Goal: Transaction & Acquisition: Book appointment/travel/reservation

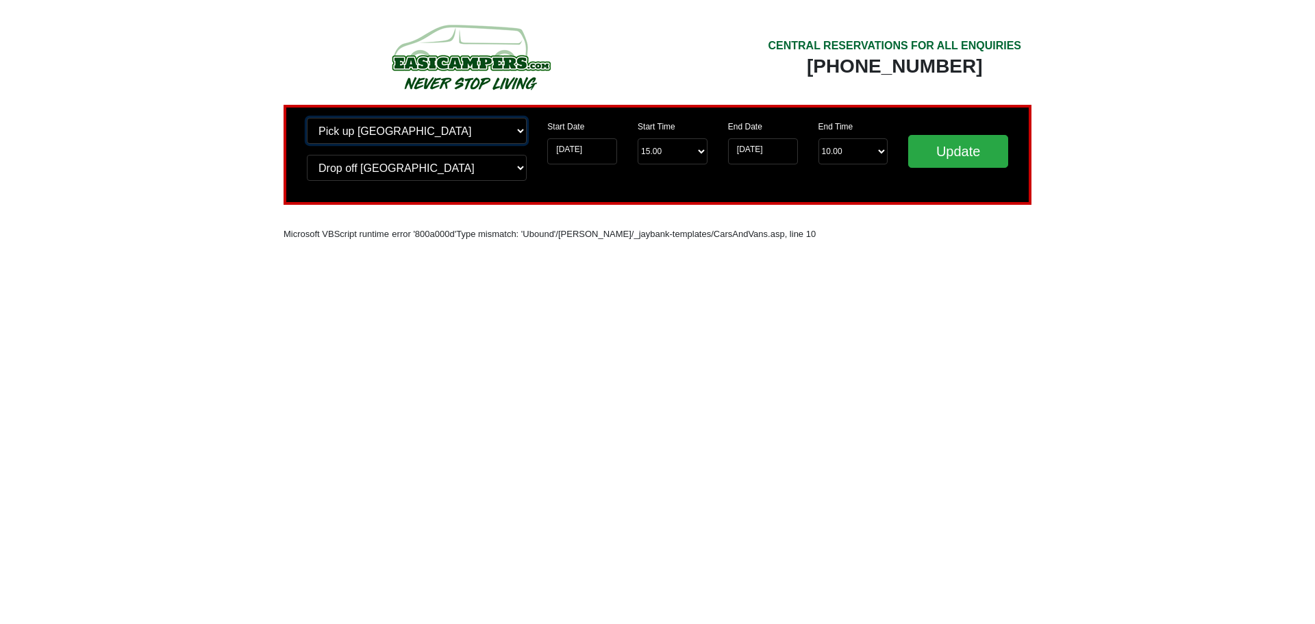
click at [518, 131] on select "Change pick up location? Pick up Wigan Birmingham Airport Blackburn Lancashire …" at bounding box center [417, 131] width 220 height 26
click at [190, 122] on body "CENTRAL RESERVATIONS FOR ALL ENQUIRIES 00 44 ( 0 ) 1942 778899 Easicampers Book…" at bounding box center [657, 143] width 1315 height 286
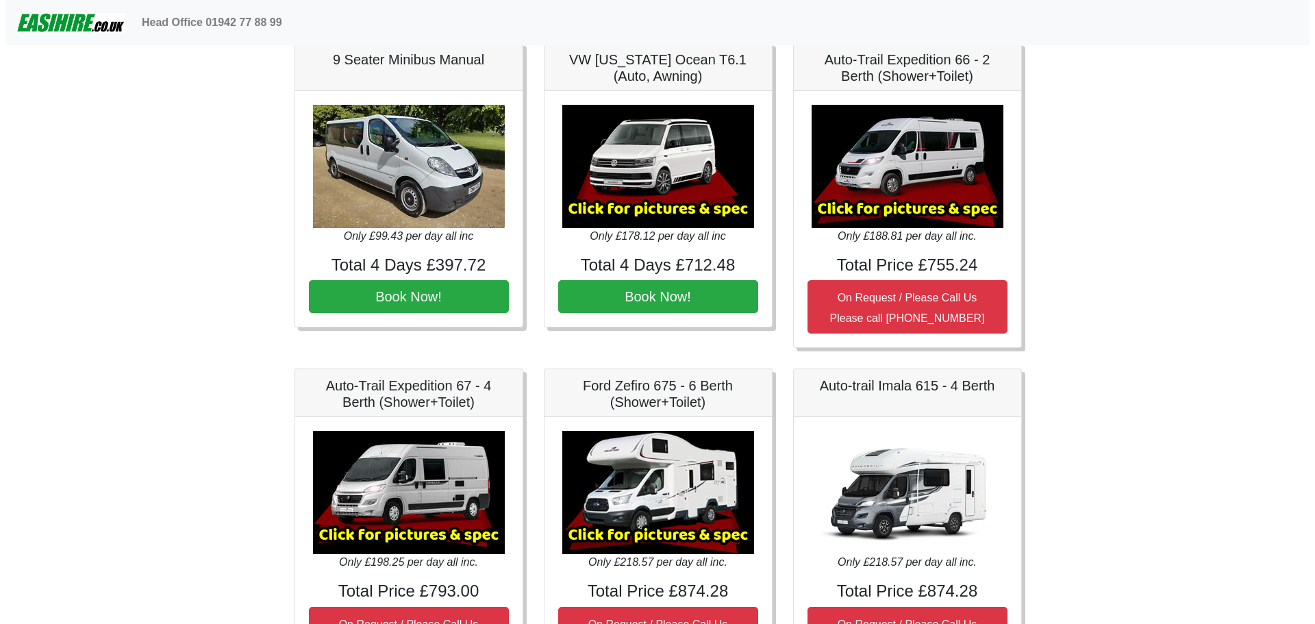
scroll to position [1575, 0]
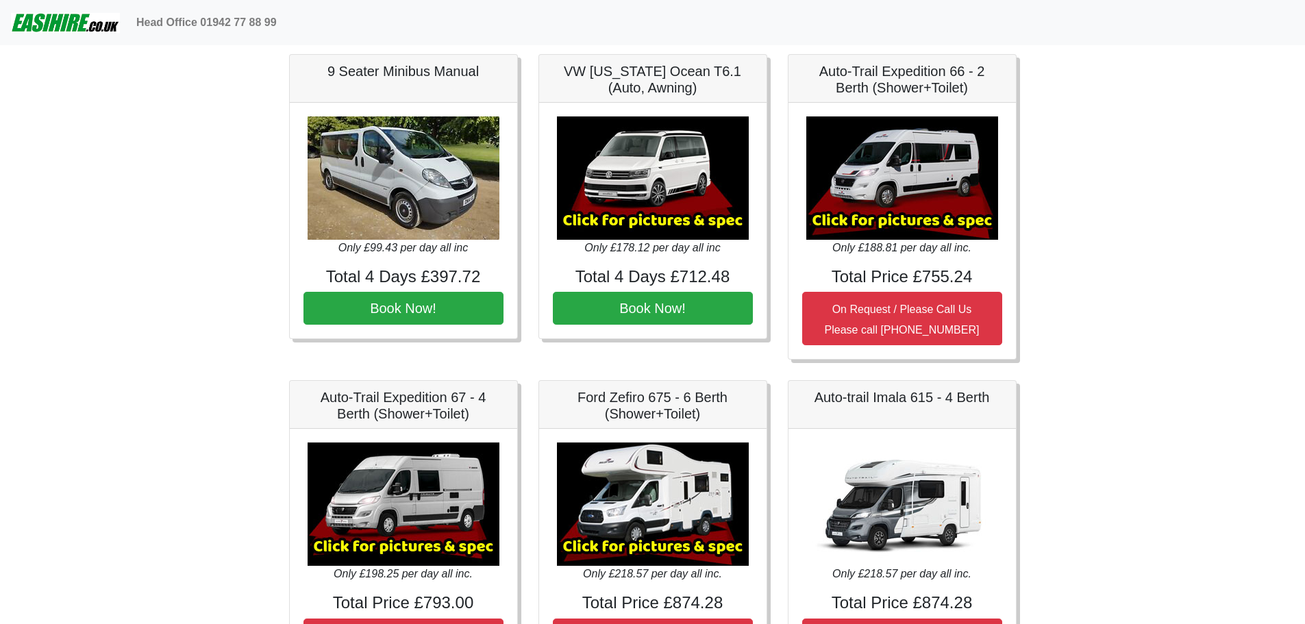
click at [645, 190] on img at bounding box center [653, 177] width 192 height 123
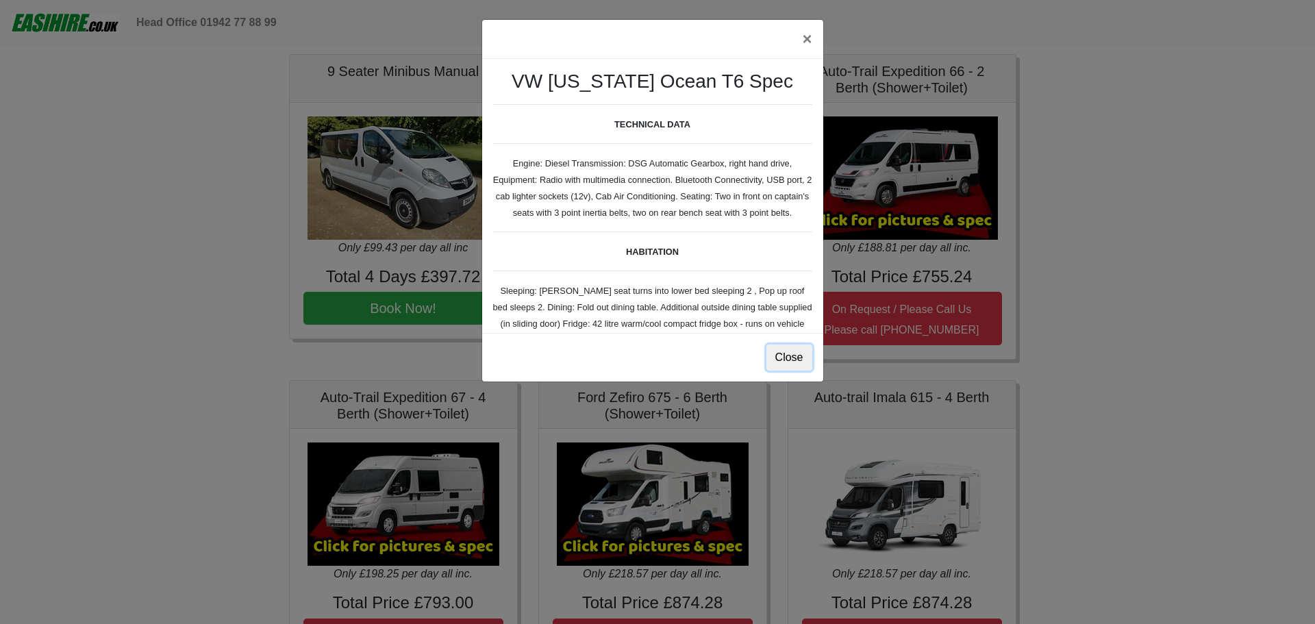
click at [801, 364] on button "Close" at bounding box center [789, 357] width 46 height 26
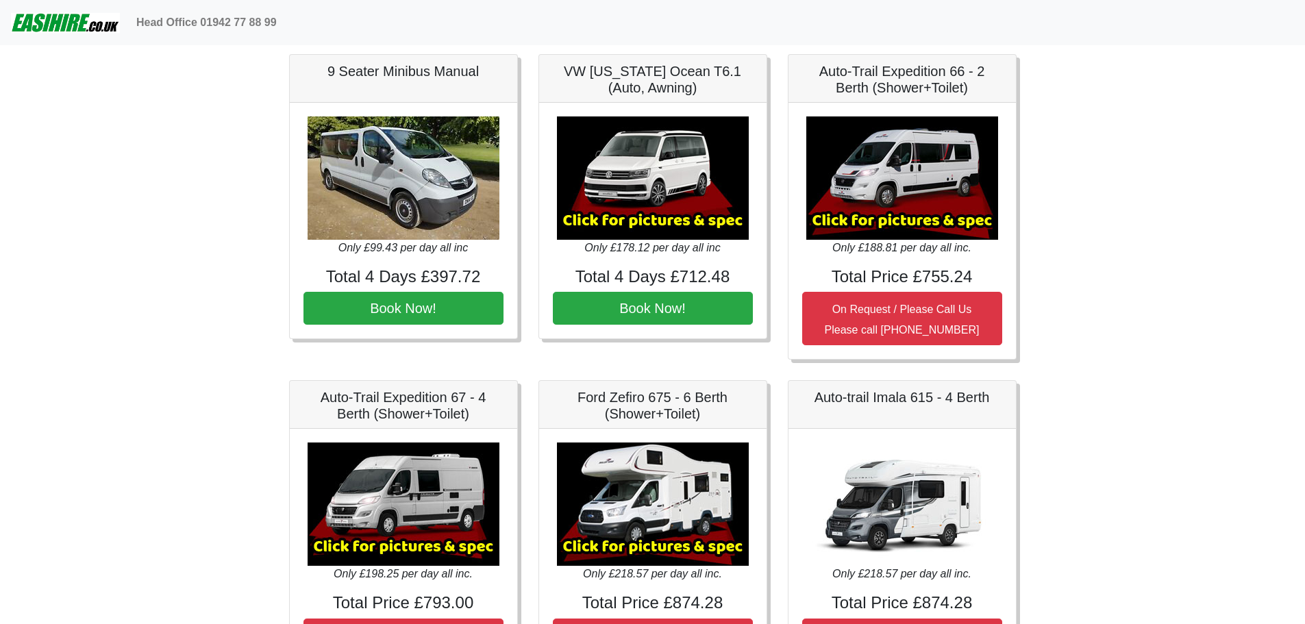
click at [677, 199] on img at bounding box center [653, 177] width 192 height 123
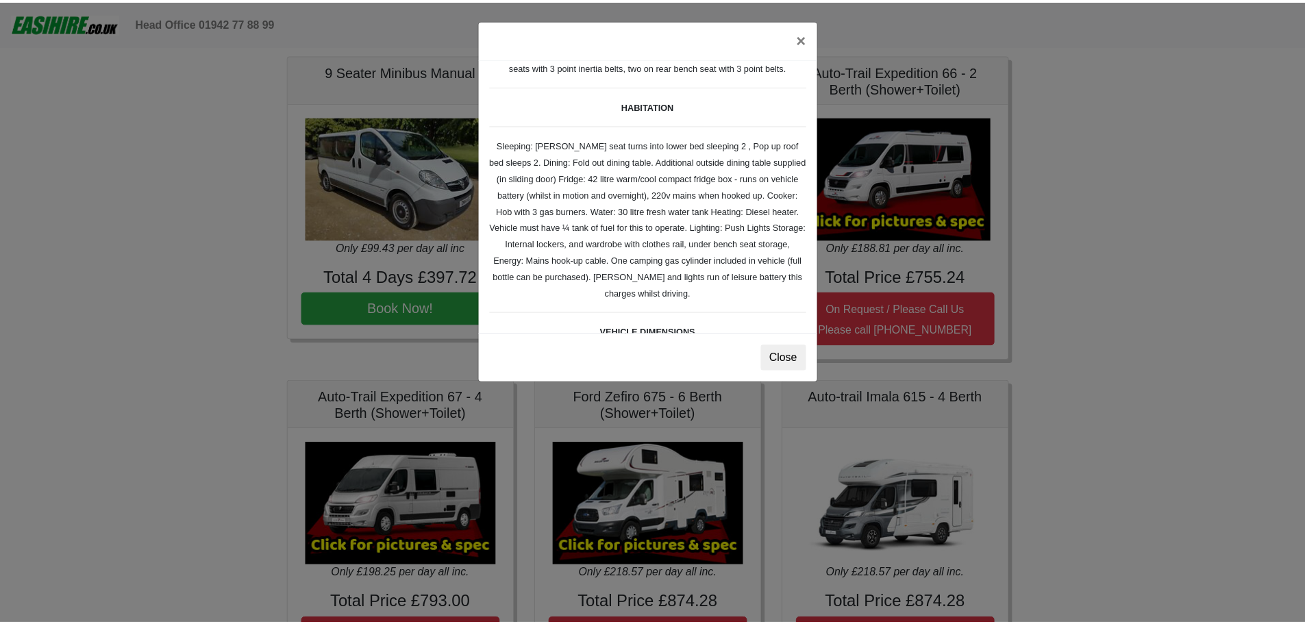
scroll to position [0, 0]
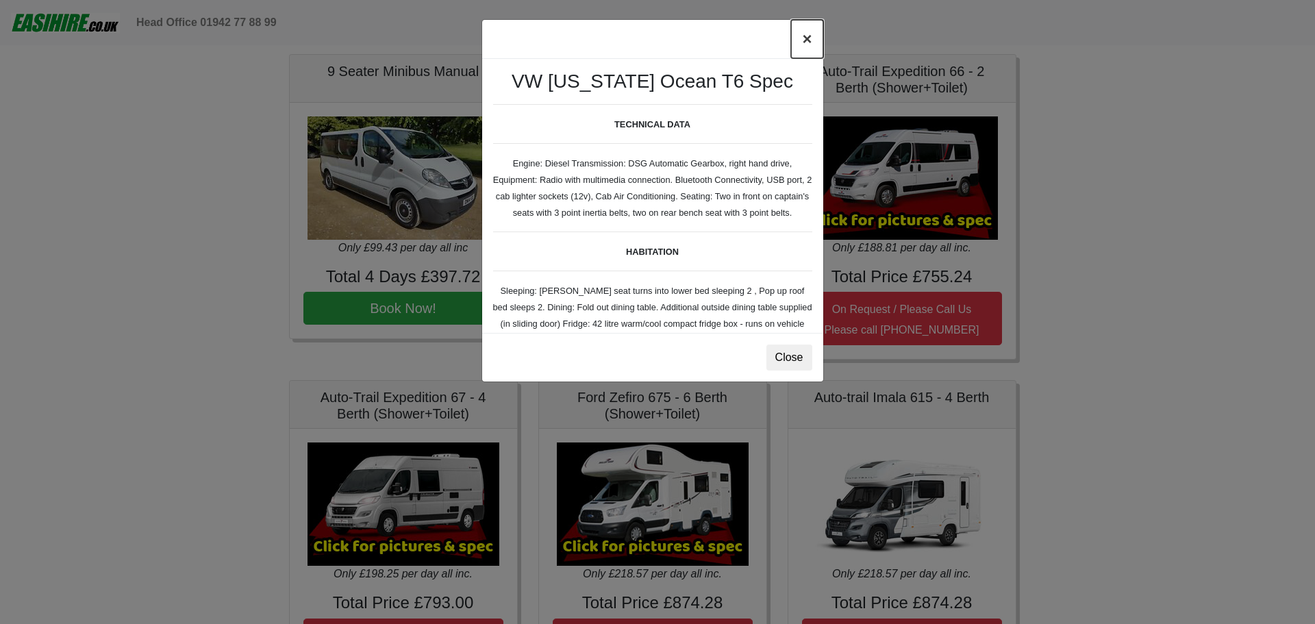
click at [809, 38] on button "×" at bounding box center [807, 39] width 32 height 38
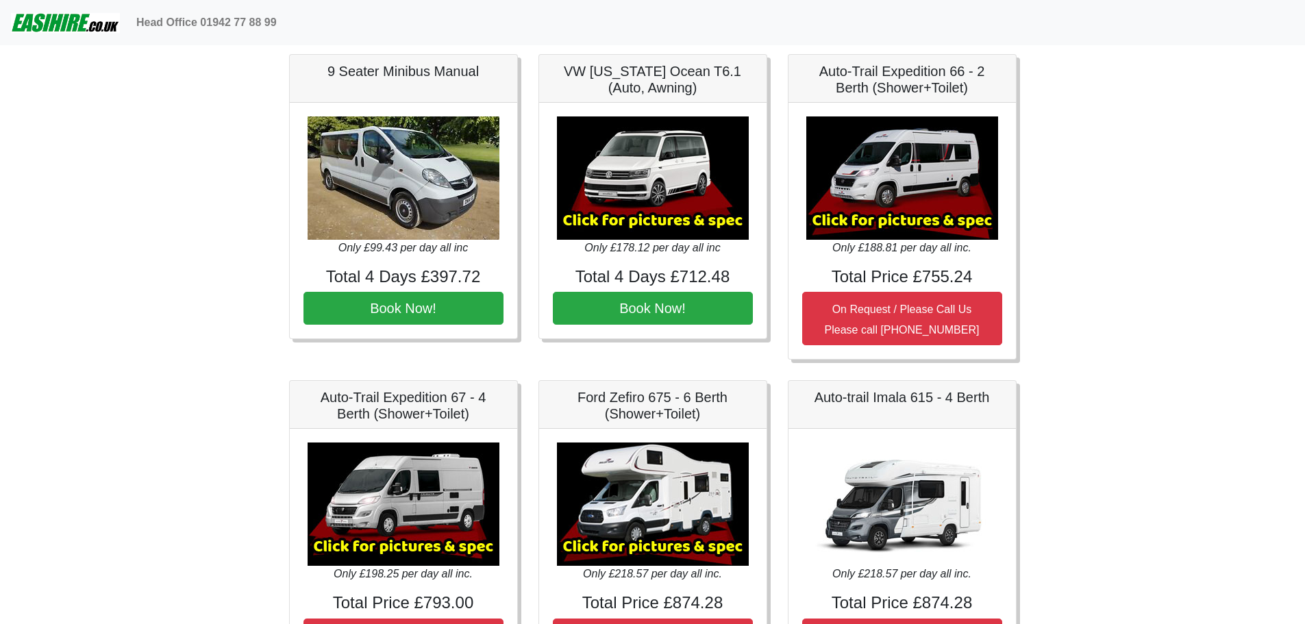
click at [914, 221] on img at bounding box center [902, 177] width 192 height 123
click at [883, 199] on img at bounding box center [902, 177] width 192 height 123
click at [894, 223] on img at bounding box center [902, 177] width 192 height 123
click at [891, 212] on img at bounding box center [902, 177] width 192 height 123
click at [891, 210] on img at bounding box center [902, 177] width 192 height 123
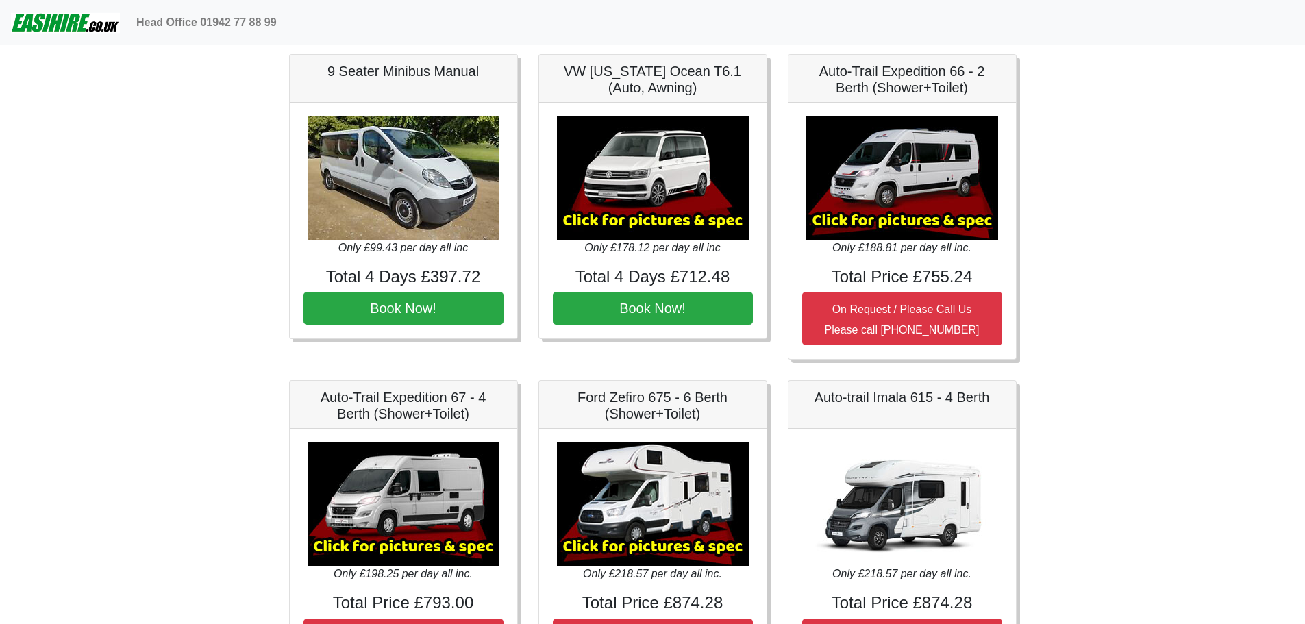
click at [903, 152] on img at bounding box center [902, 177] width 192 height 123
click at [903, 154] on img at bounding box center [902, 177] width 192 height 123
click at [901, 158] on img at bounding box center [902, 177] width 192 height 123
click at [902, 158] on img at bounding box center [902, 177] width 192 height 123
click at [899, 160] on img at bounding box center [902, 177] width 192 height 123
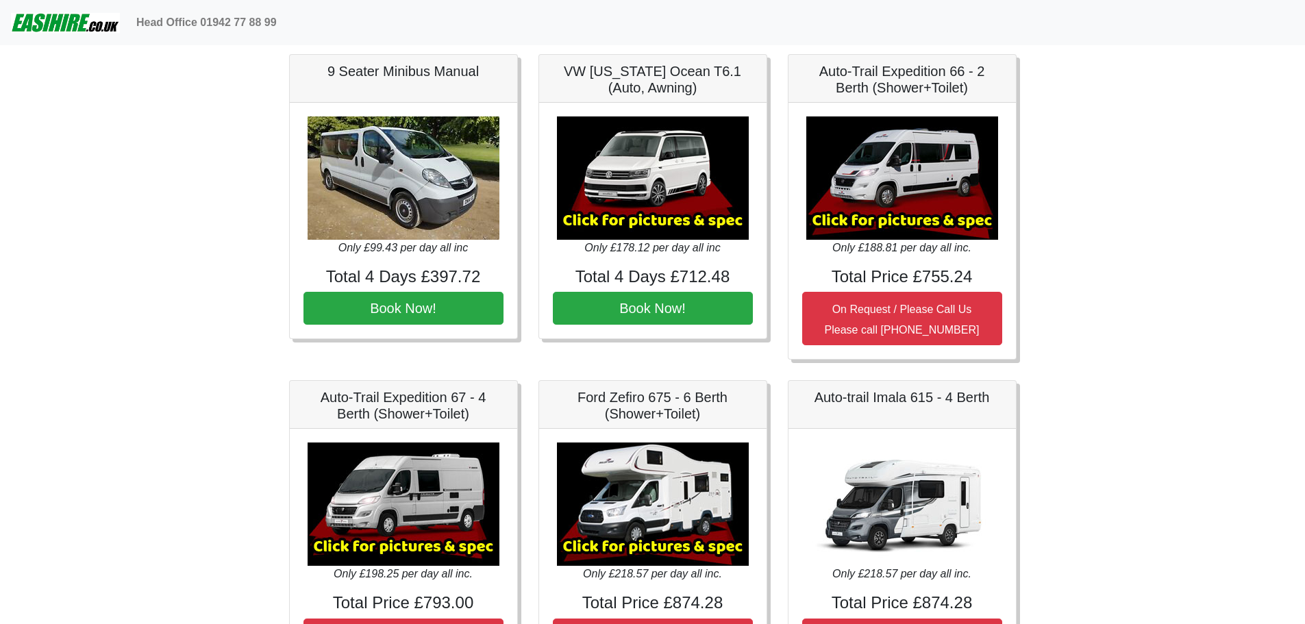
click at [899, 160] on img at bounding box center [902, 177] width 192 height 123
click at [899, 162] on img at bounding box center [902, 177] width 192 height 123
click at [900, 162] on img at bounding box center [902, 177] width 192 height 123
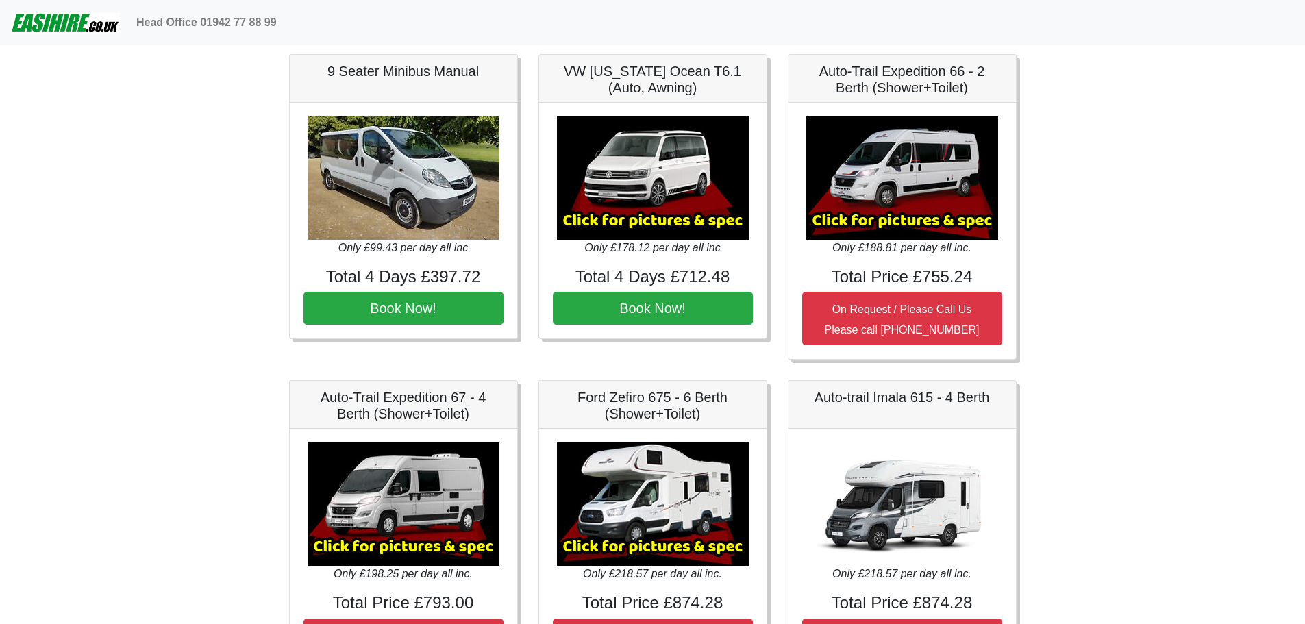
click at [394, 177] on img at bounding box center [403, 177] width 192 height 123
click at [397, 177] on img at bounding box center [403, 177] width 192 height 123
click at [377, 170] on img at bounding box center [403, 177] width 192 height 123
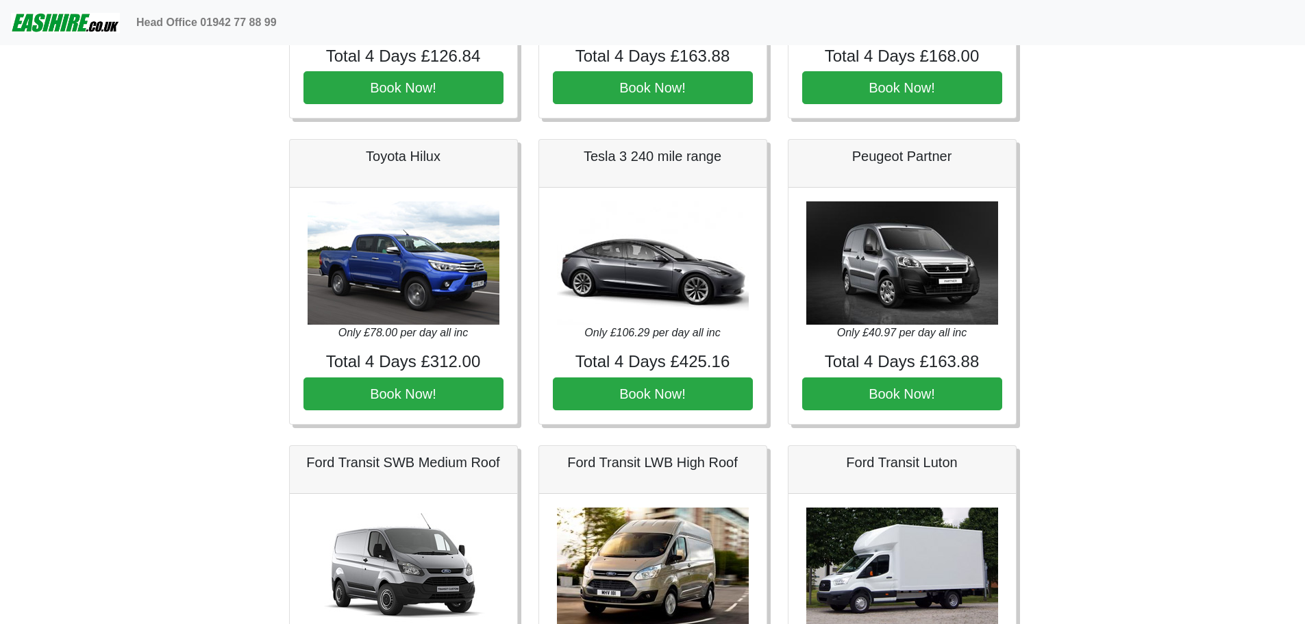
scroll to position [247, 0]
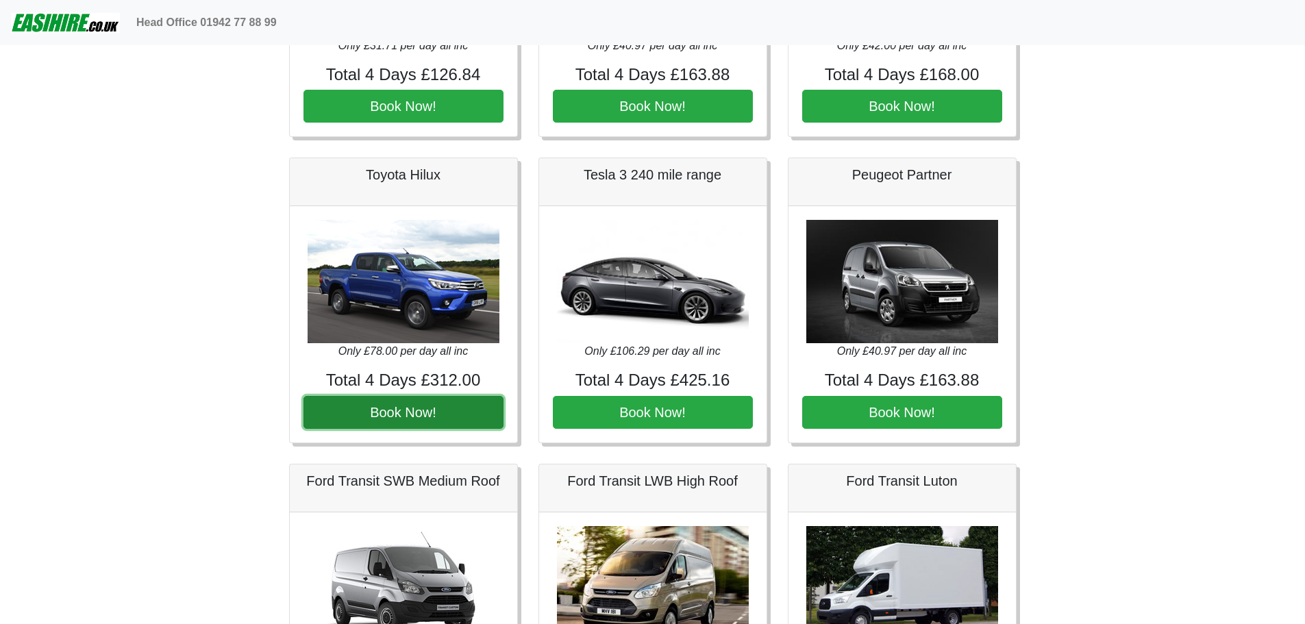
click at [416, 407] on button "Book Now!" at bounding box center [403, 412] width 200 height 33
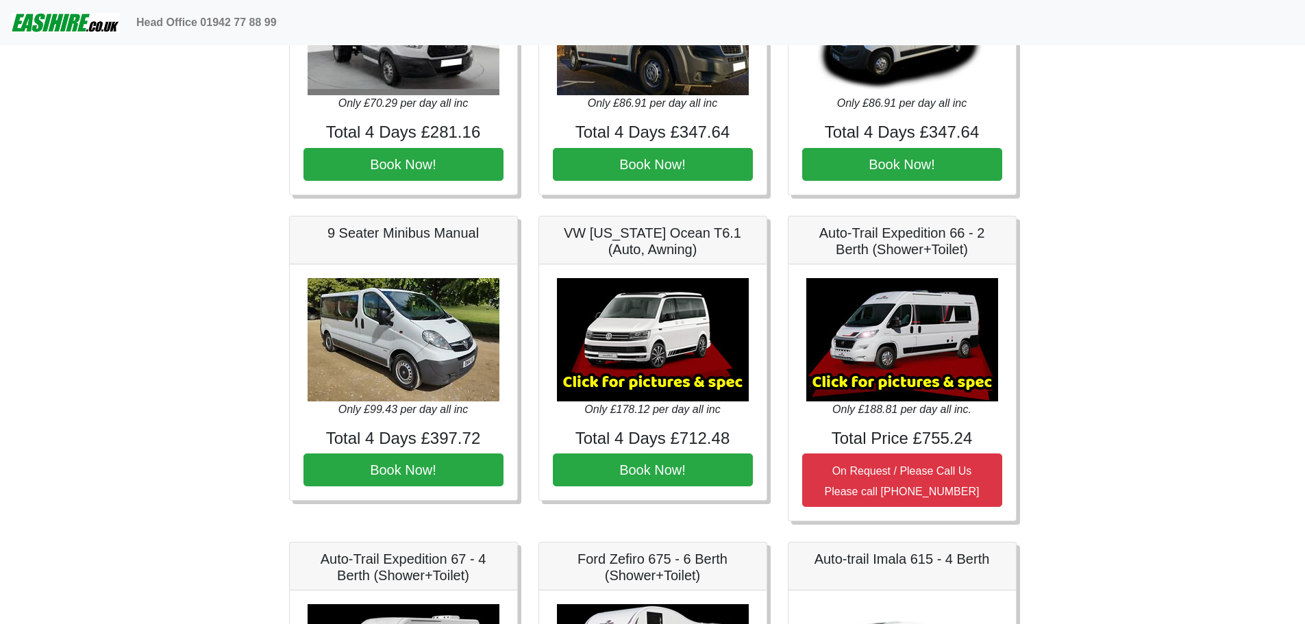
scroll to position [1411, 0]
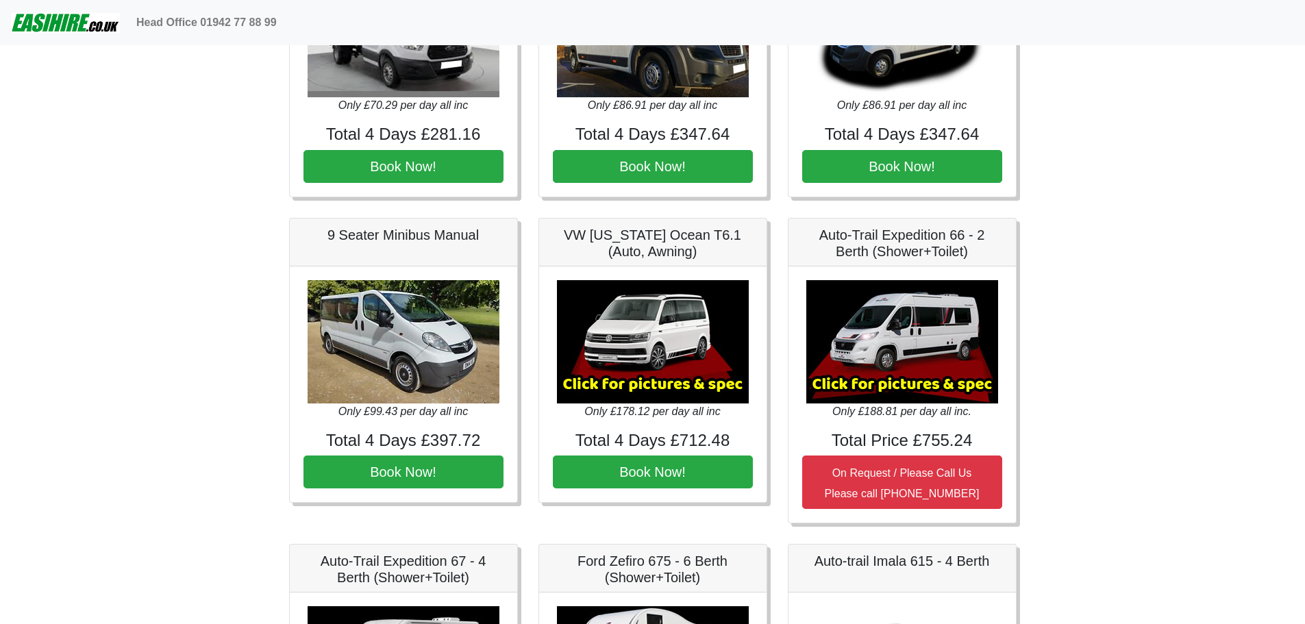
click at [671, 305] on img at bounding box center [653, 341] width 192 height 123
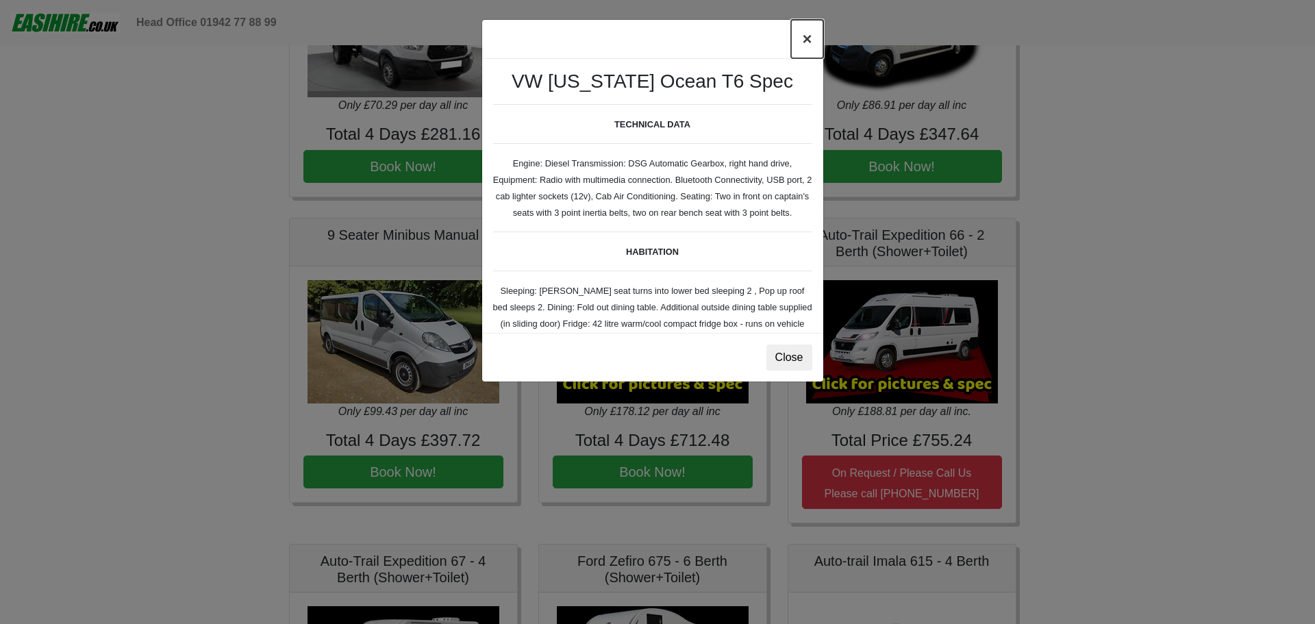
click at [813, 37] on button "×" at bounding box center [807, 39] width 32 height 38
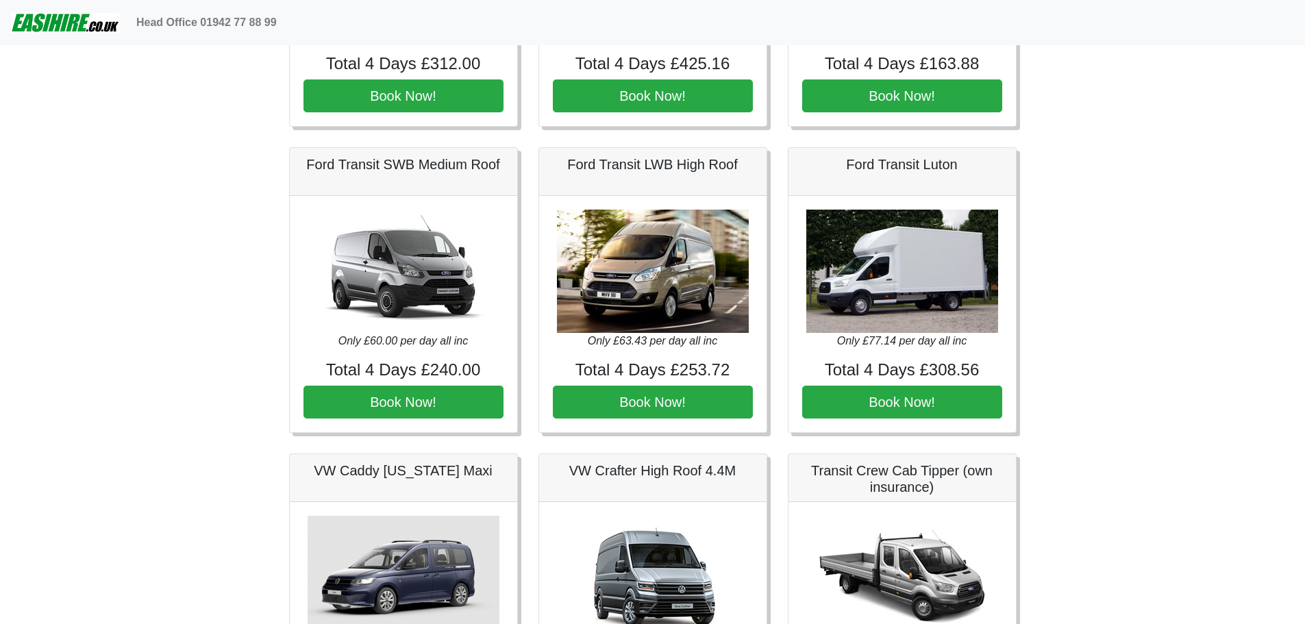
scroll to position [521, 0]
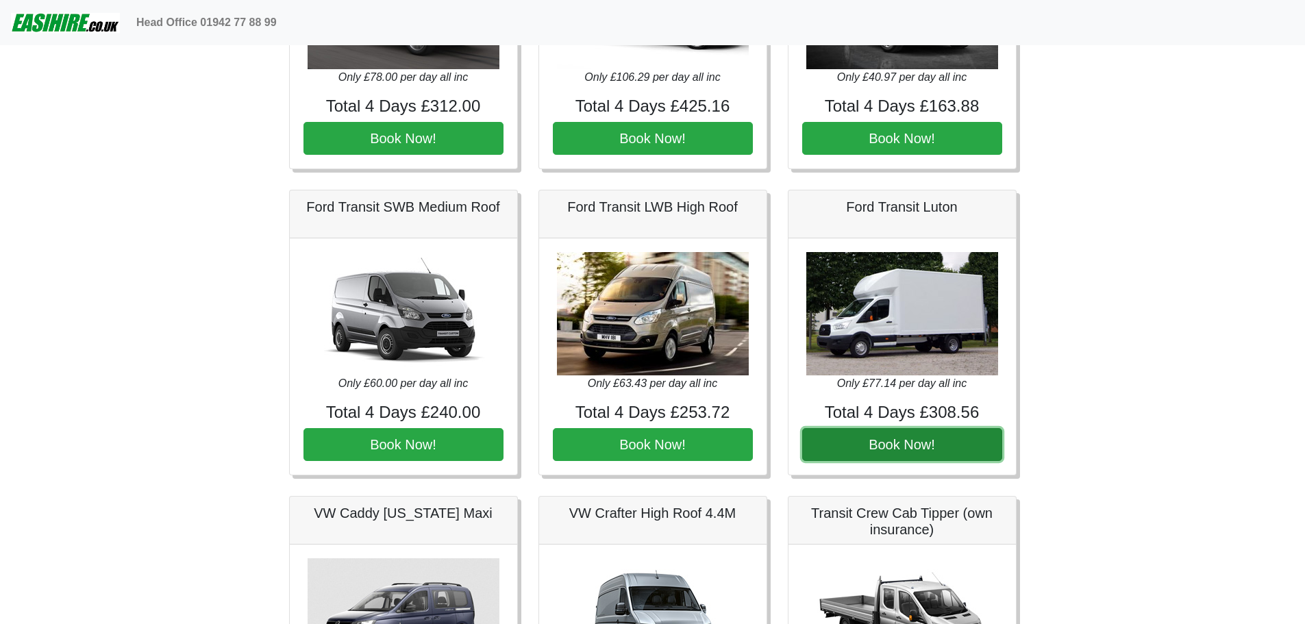
click at [892, 451] on button "Book Now!" at bounding box center [902, 444] width 200 height 33
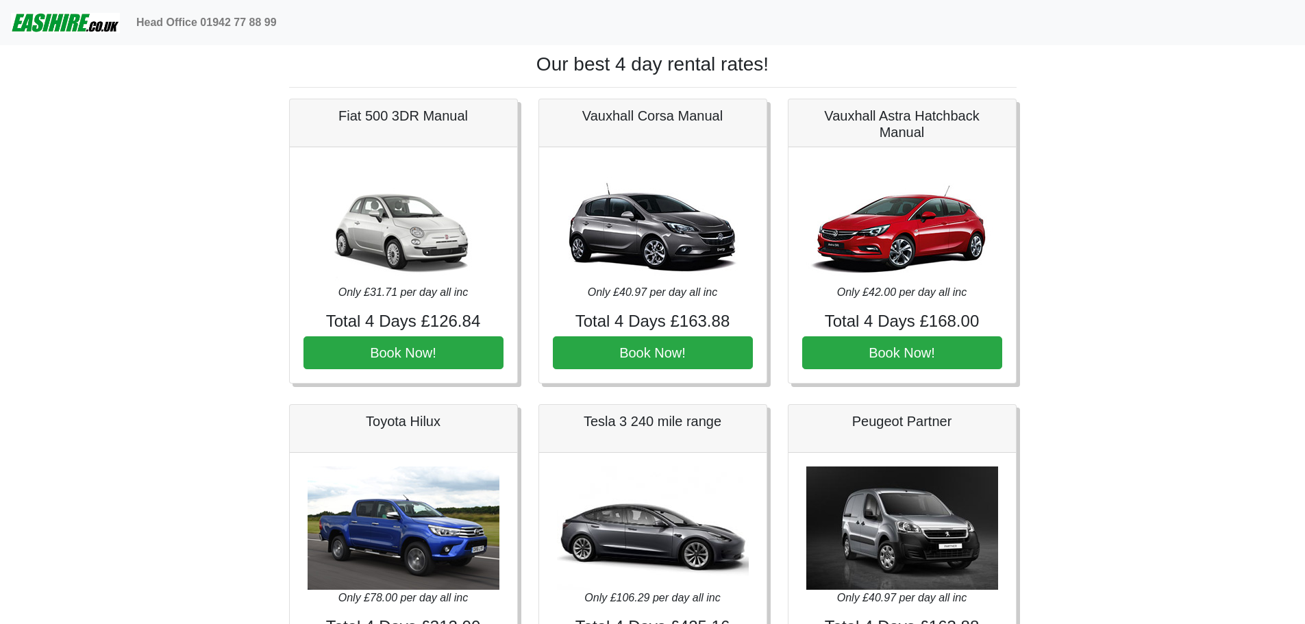
scroll to position [0, 0]
